Goal: Complete application form

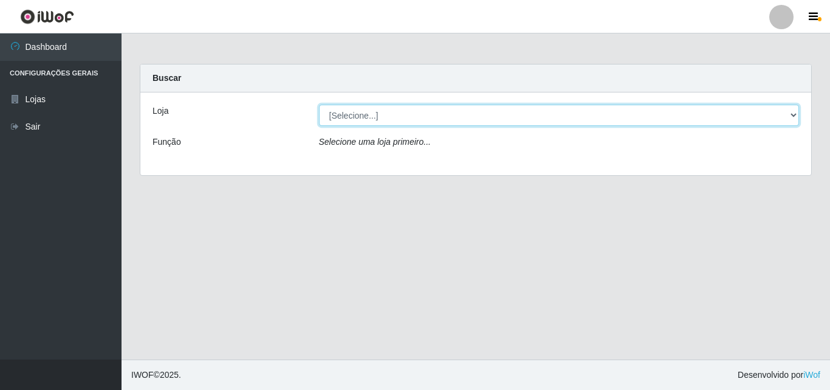
click at [456, 113] on select "[Selecione...] Bemais Supermercados - [GEOGRAPHIC_DATA]" at bounding box center [559, 115] width 481 height 21
select select "249"
click at [319, 105] on select "[Selecione...] Bemais Supermercados - [GEOGRAPHIC_DATA]" at bounding box center [559, 115] width 481 height 21
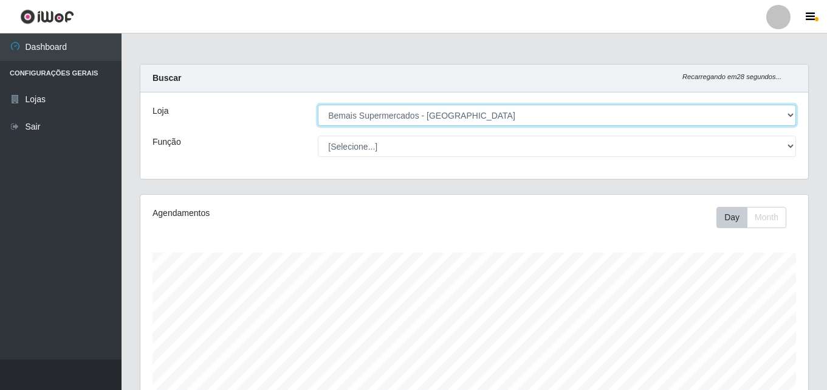
scroll to position [252, 668]
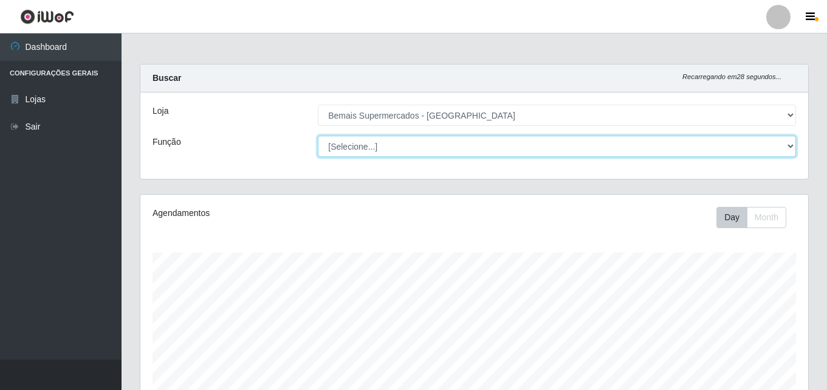
click at [474, 151] on select "[Selecione...] ASG ASG + ASG ++ Auxiliar de Depósito Auxiliar de Depósito + Aux…" at bounding box center [557, 146] width 478 height 21
click at [318, 136] on select "[Selecione...] ASG ASG + ASG ++ Auxiliar de Depósito Auxiliar de Depósito + Aux…" at bounding box center [557, 146] width 478 height 21
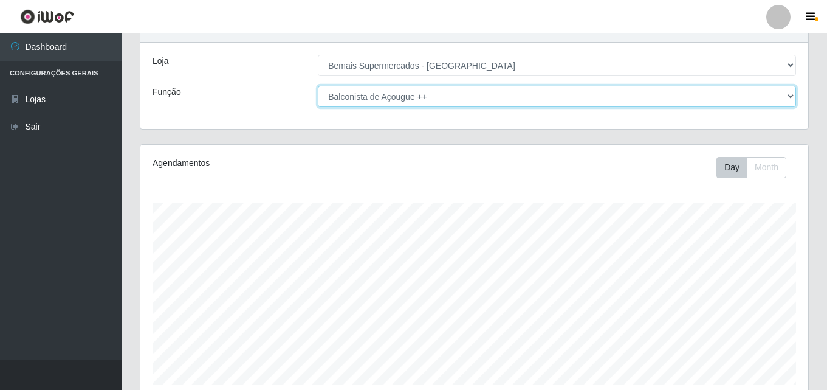
scroll to position [0, 0]
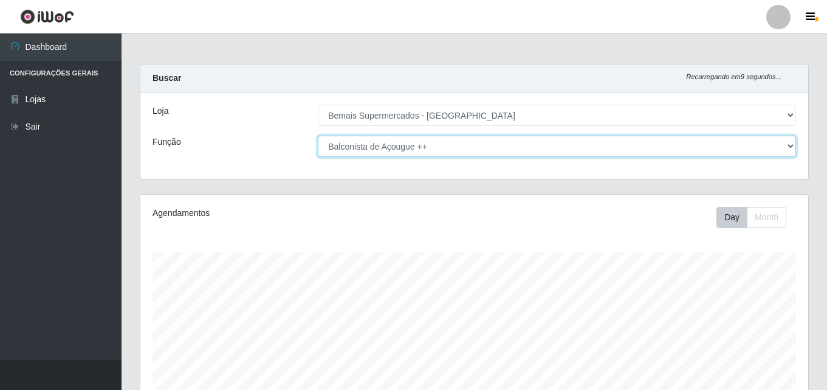
click at [454, 139] on select "[Selecione...] ASG ASG + ASG ++ Auxiliar de Depósito Auxiliar de Depósito + Aux…" at bounding box center [557, 146] width 478 height 21
select select "124"
click at [318, 136] on select "[Selecione...] ASG ASG + ASG ++ Auxiliar de Depósito Auxiliar de Depósito + Aux…" at bounding box center [557, 146] width 478 height 21
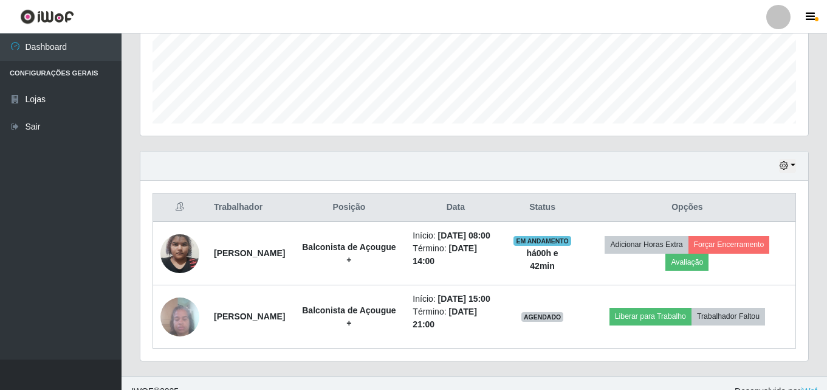
scroll to position [353, 0]
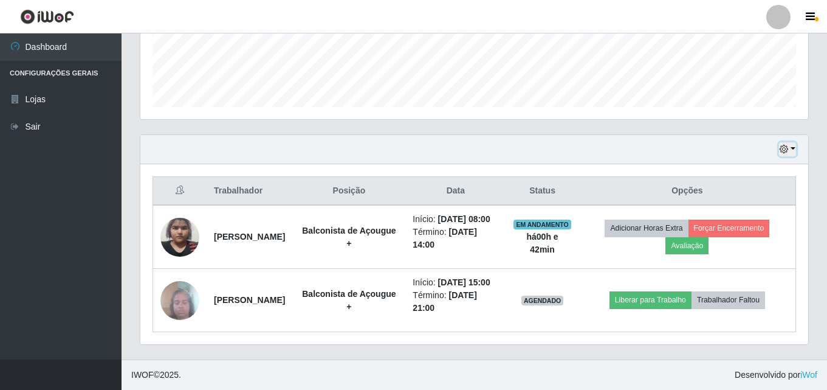
click at [790, 142] on button "button" at bounding box center [787, 149] width 17 height 14
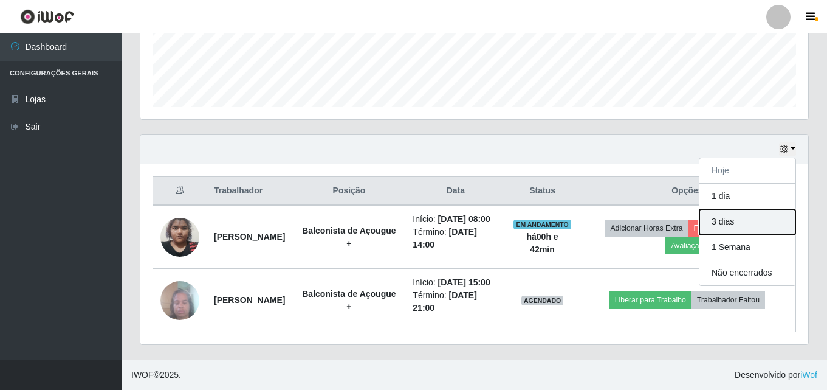
click at [739, 209] on button "3 dias" at bounding box center [748, 222] width 96 height 26
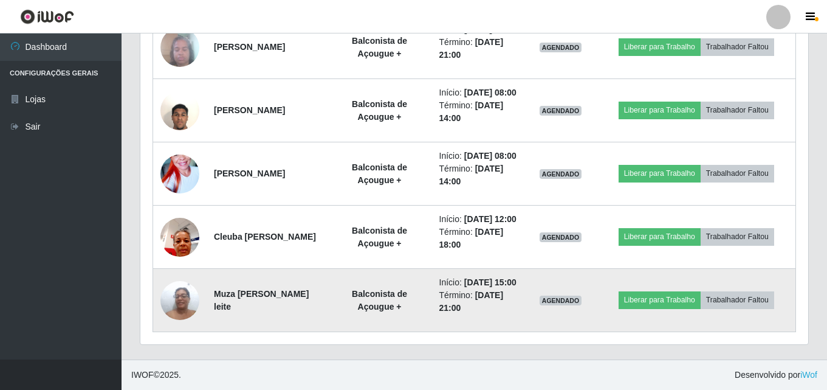
scroll to position [657, 0]
